Goal: Information Seeking & Learning: Find specific fact

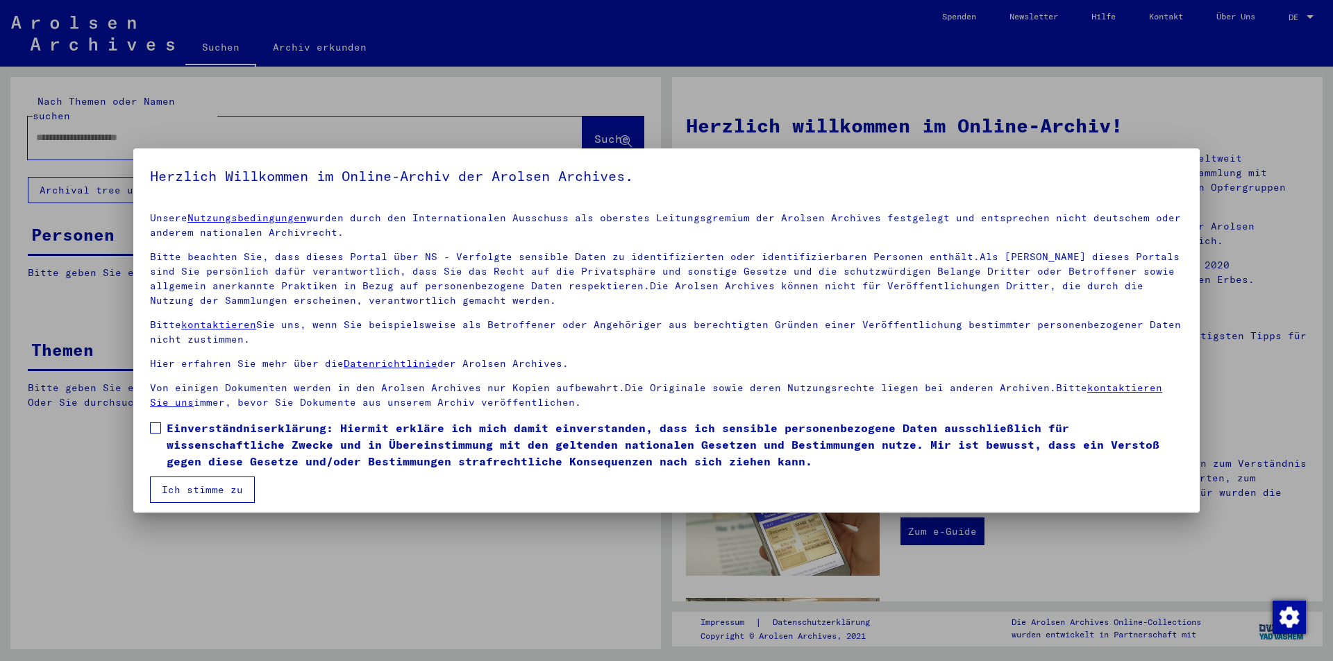
click at [198, 477] on button "Ich stimme zu" at bounding box center [202, 490] width 105 height 26
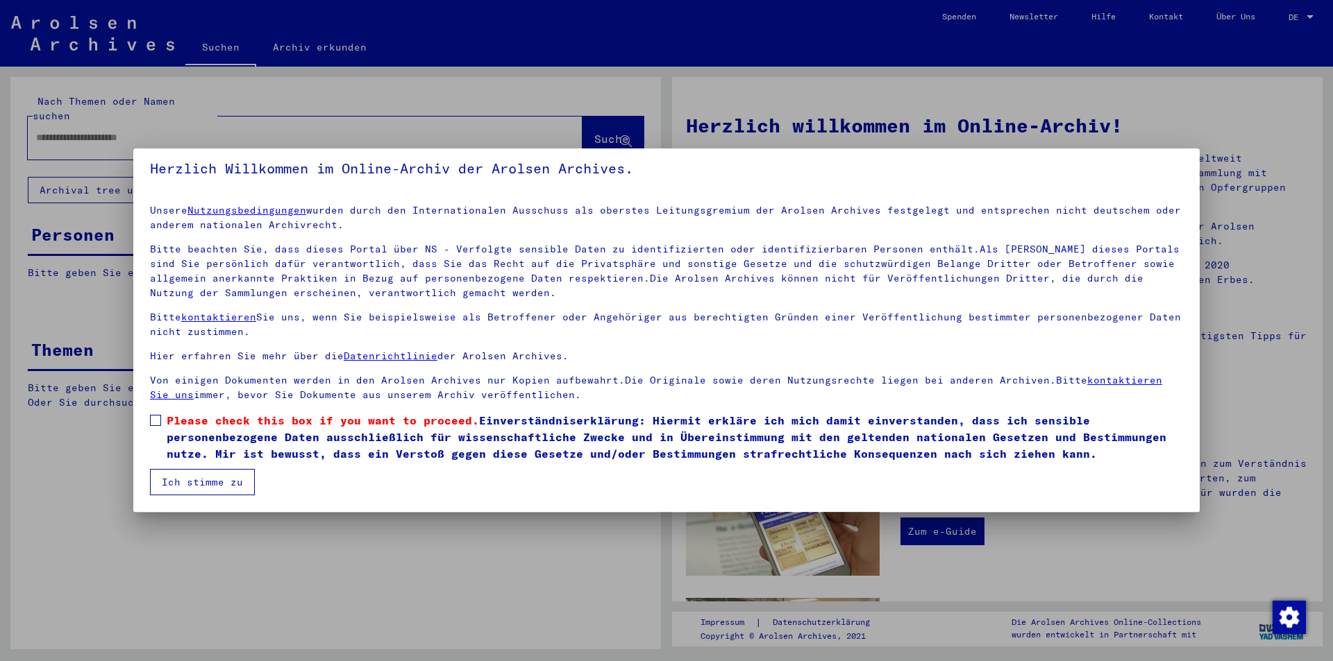
click at [153, 410] on mat-dialog-content "Unsere Nutzungsbedingungen wurden durch den Internationalen Ausschuss als obers…" at bounding box center [666, 345] width 1066 height 302
click at [161, 425] on label "Please check this box if you want to proceed. Einverständniserklärung: Hiermit …" at bounding box center [666, 437] width 1033 height 50
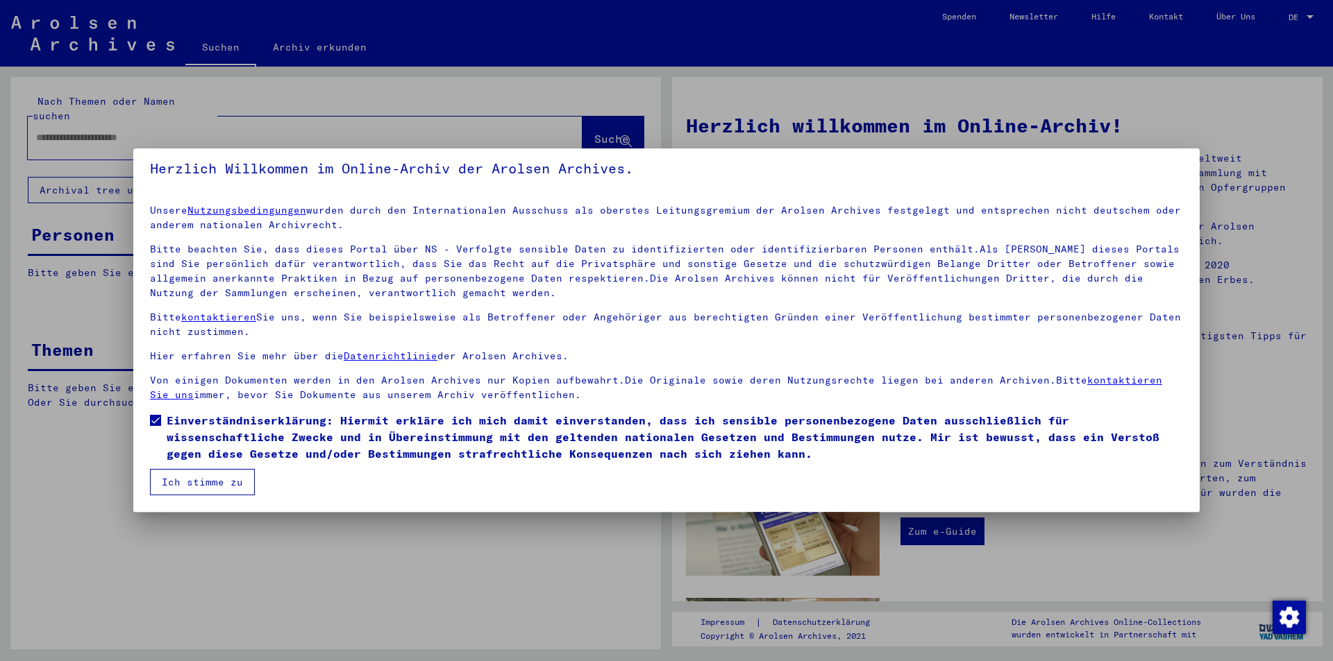
click at [178, 478] on button "Ich stimme zu" at bounding box center [202, 482] width 105 height 26
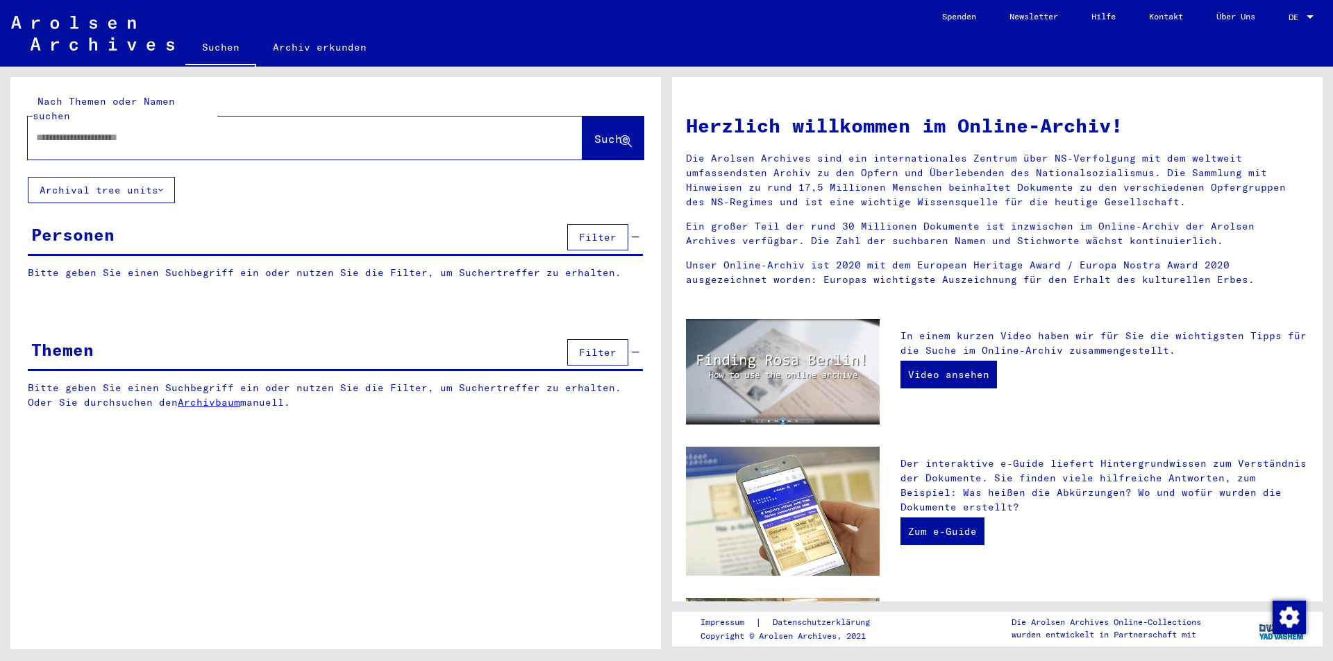
click at [208, 139] on div at bounding box center [305, 138] width 555 height 43
click at [208, 137] on div at bounding box center [305, 138] width 555 height 43
click at [81, 130] on input "text" at bounding box center [288, 137] width 505 height 15
type input "******"
